Goal: Task Accomplishment & Management: Complete application form

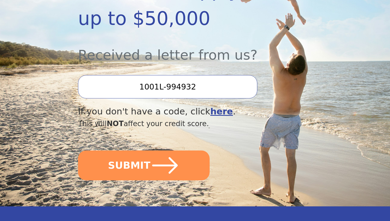
scroll to position [169, 0]
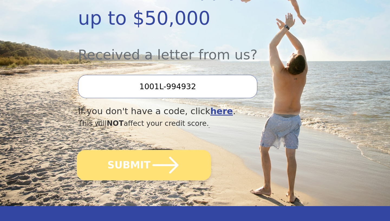
click at [161, 168] on icon "submit" at bounding box center [166, 165] width 30 height 30
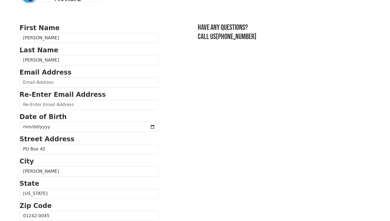
scroll to position [21, 0]
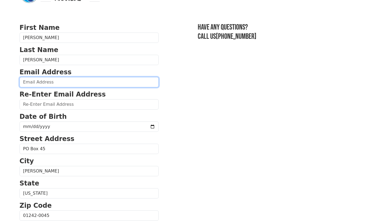
click at [66, 81] on input "email" at bounding box center [88, 82] width 139 height 10
type input "[EMAIL_ADDRESS][DOMAIN_NAME]"
type input "[PERSON_NAME]"
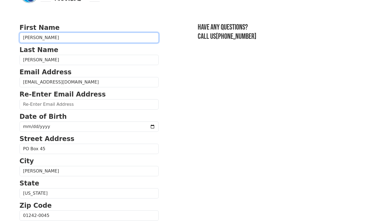
type input "[PERSON_NAME]"
type input "[EMAIL_ADDRESS][DOMAIN_NAME]"
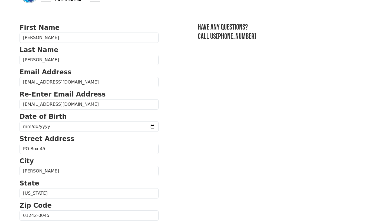
type input "[STREET_ADDRESS]"
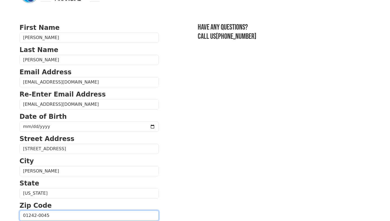
type input "01242"
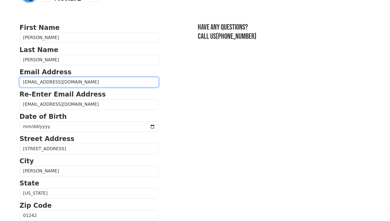
type input "[PHONE_NUMBER]"
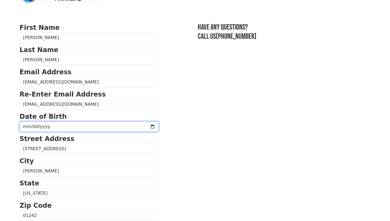
click at [86, 129] on input "date" at bounding box center [88, 126] width 139 height 10
type input "[DATE]"
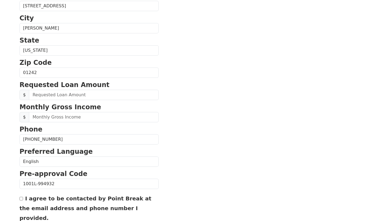
scroll to position [167, 0]
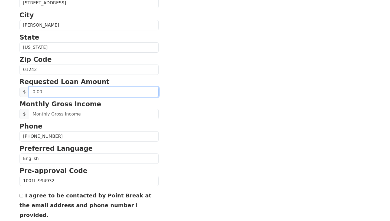
click at [37, 91] on input "text" at bounding box center [94, 92] width 130 height 10
type input "50,000.00"
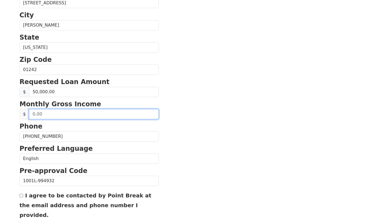
click at [52, 115] on input "text" at bounding box center [94, 114] width 130 height 10
click at [37, 114] on input "12,000.00" at bounding box center [94, 114] width 130 height 10
type input "14,000.00"
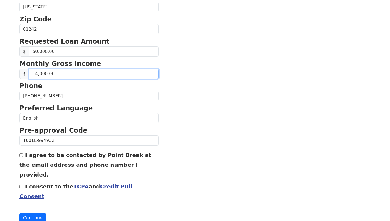
scroll to position [210, 0]
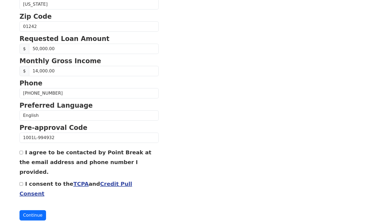
click at [22, 149] on div "I agree to be contacted by Point Break at the email address and phone number I …" at bounding box center [88, 161] width 139 height 29
click at [21, 154] on input "I agree to be contacted by Point Break at the email address and phone number I …" at bounding box center [21, 153] width 4 height 4
checkbox input "true"
click at [21, 182] on input "I consent to the TCPA and Credit Pull Consent" at bounding box center [21, 184] width 4 height 4
checkbox input "true"
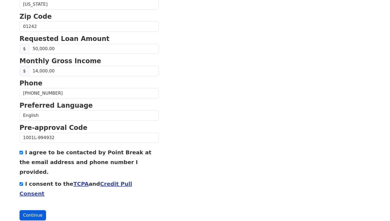
click at [27, 210] on button "Continue" at bounding box center [32, 215] width 27 height 10
